Goal: Obtain resource: Download file/media

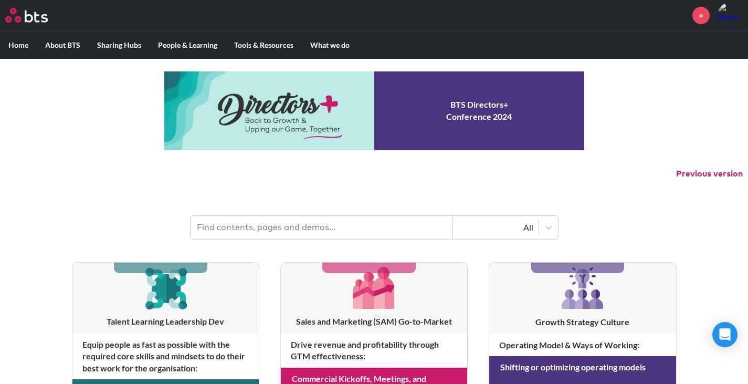
click at [297, 228] on input "text" at bounding box center [321, 227] width 262 height 23
click at [313, 208] on header "All" at bounding box center [374, 222] width 748 height 55
click at [265, 226] on input "text" at bounding box center [321, 227] width 262 height 23
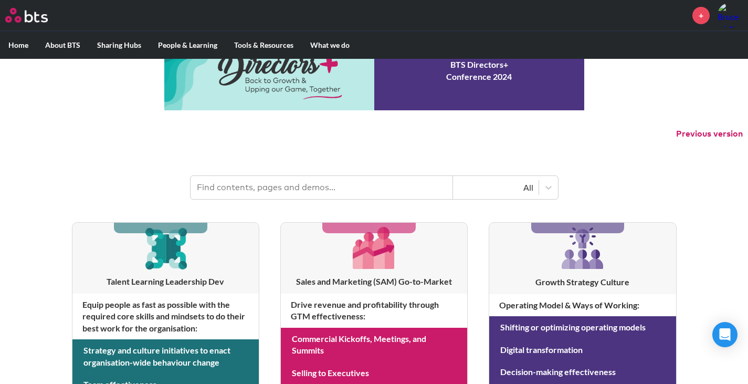
scroll to position [52, 0]
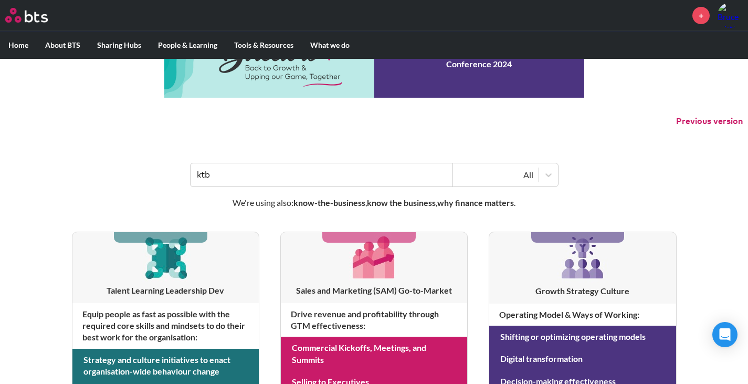
type input "ktb"
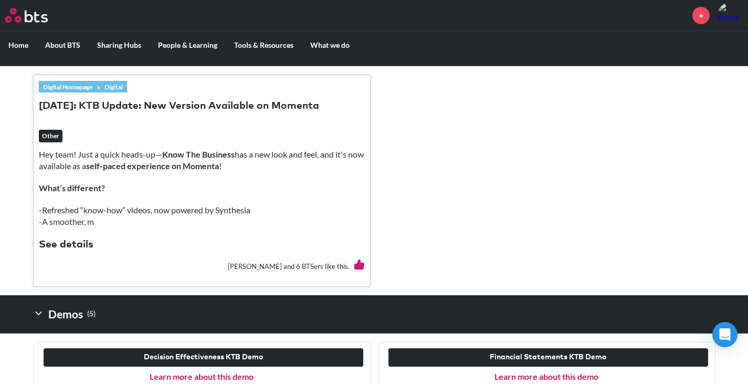
scroll to position [367, 0]
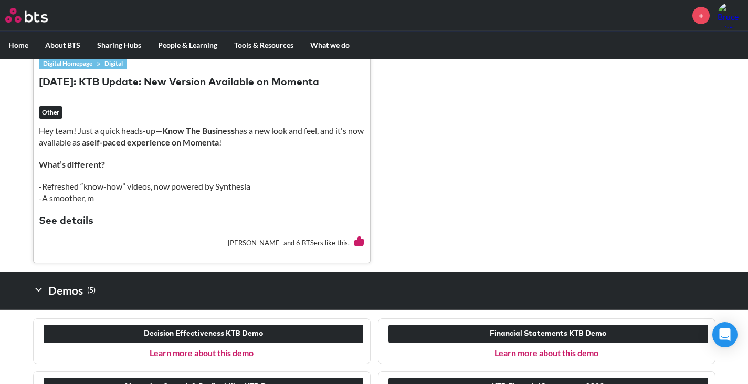
click at [66, 217] on button "See details" at bounding box center [66, 221] width 55 height 14
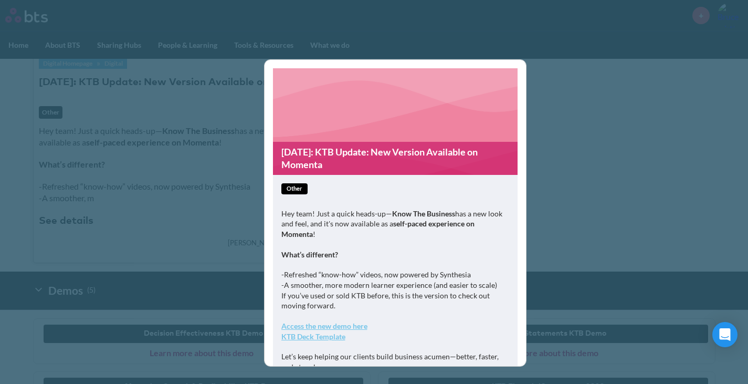
click at [296, 187] on span "other" at bounding box center [294, 188] width 26 height 11
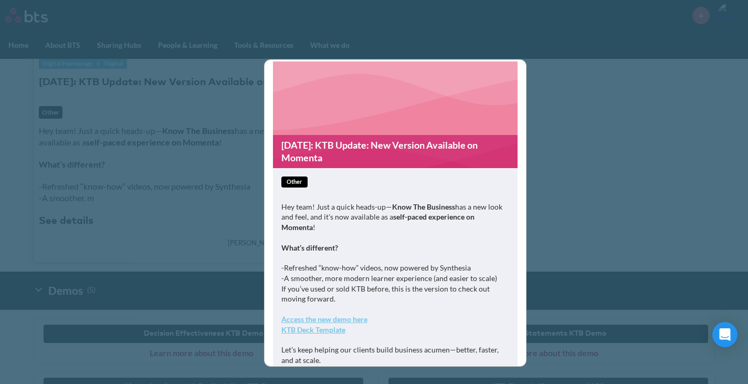
scroll to position [0, 0]
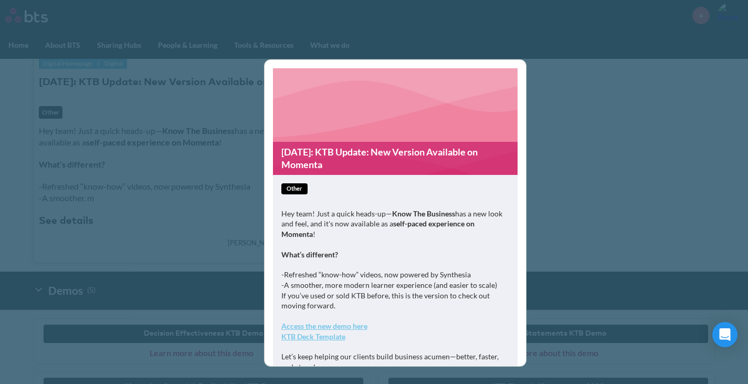
click at [600, 153] on div "25-06-24: KTB Update: New Version Available on Momenta other Hey team! Just a q…" at bounding box center [374, 192] width 748 height 384
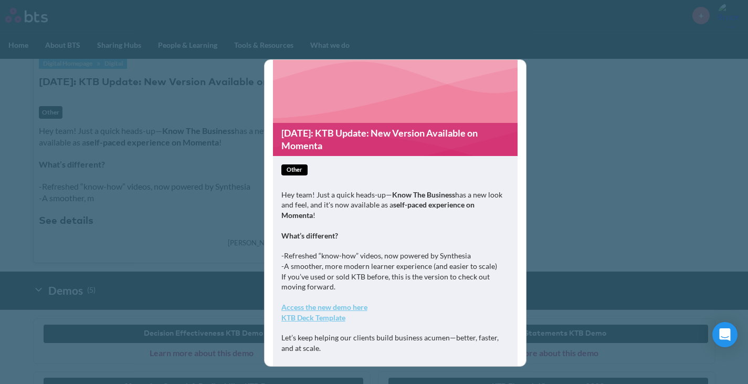
scroll to position [61, 0]
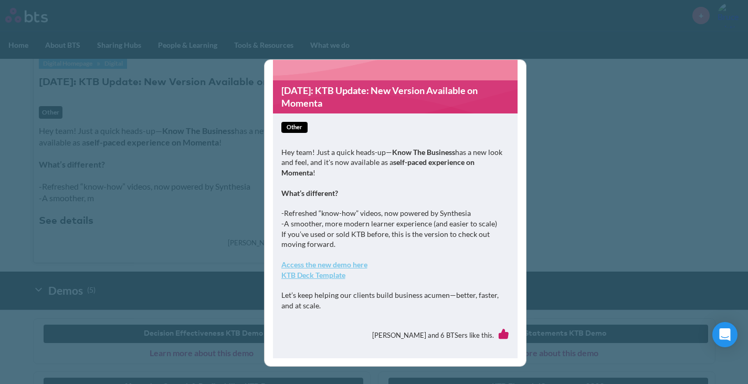
click at [322, 271] on strong "KTB Deck Template" at bounding box center [313, 274] width 64 height 9
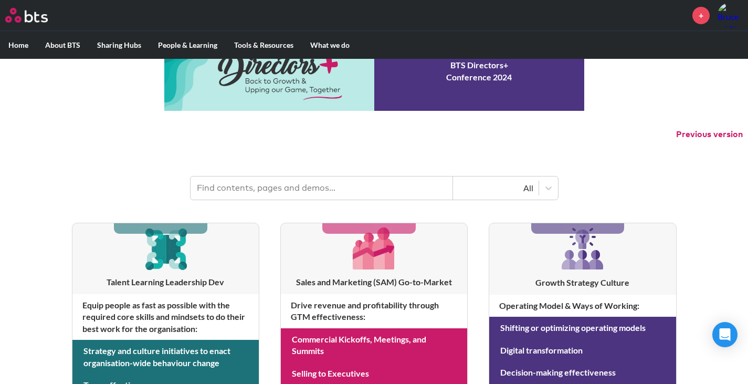
scroll to position [52, 0]
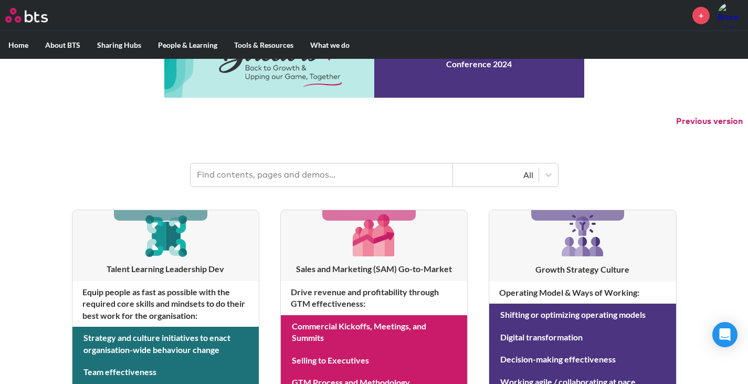
click at [236, 168] on input "text" at bounding box center [321, 174] width 262 height 23
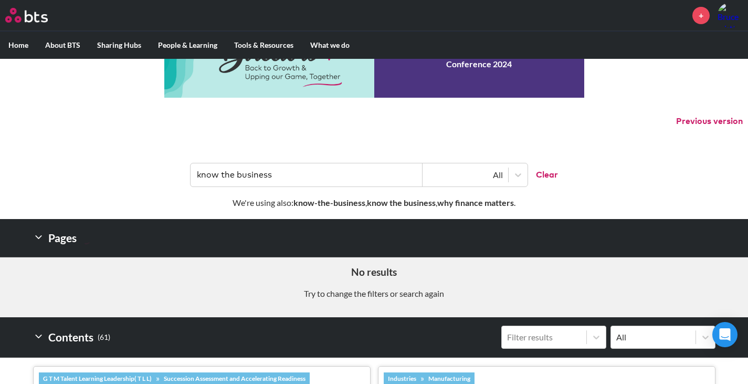
type input "know the business"
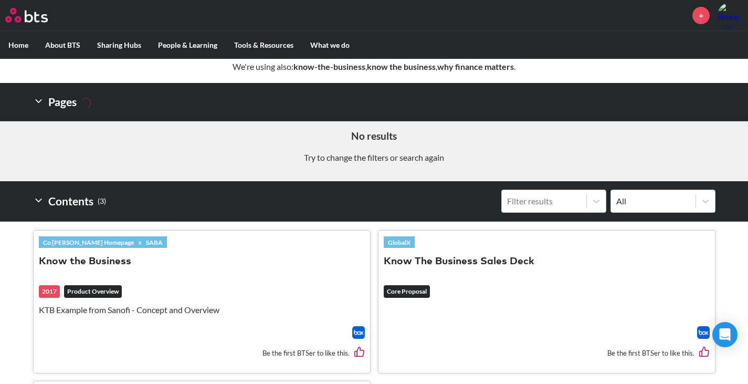
scroll to position [157, 0]
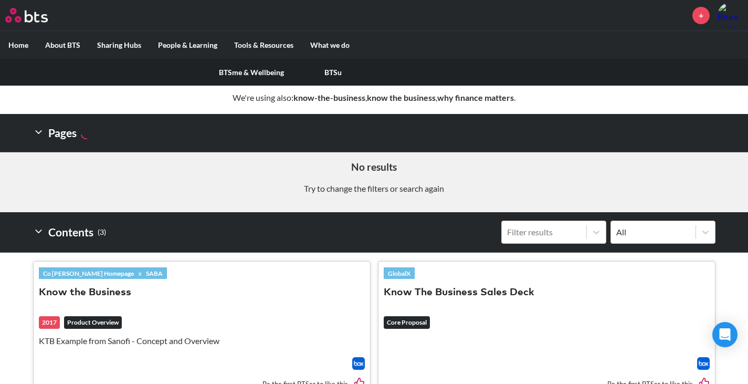
click at [174, 42] on label "People & Learning" at bounding box center [188, 44] width 76 height 27
click at [0, 0] on input "People & Learning" at bounding box center [0, 0] width 0 height 0
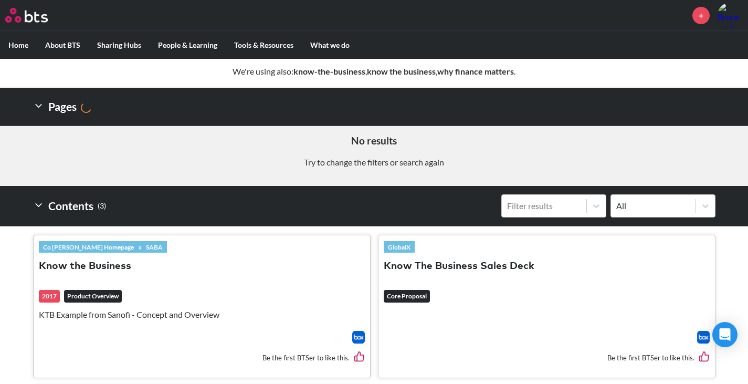
scroll to position [105, 0]
